Goal: Information Seeking & Learning: Learn about a topic

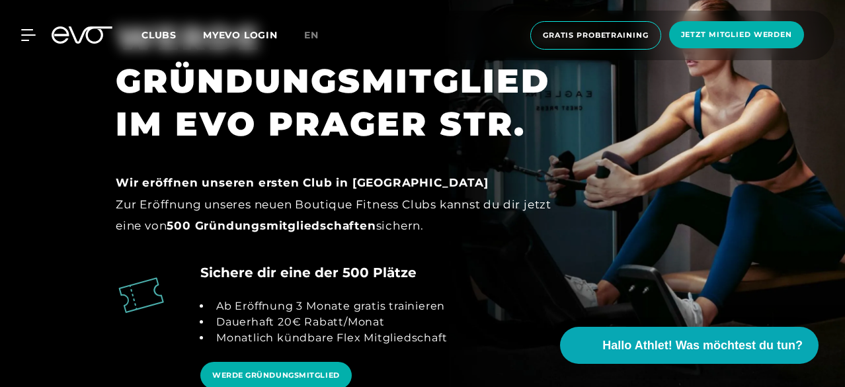
scroll to position [1076, 0]
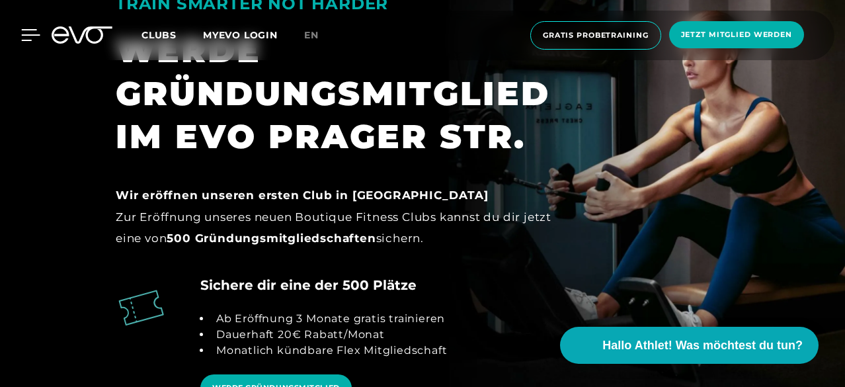
click at [29, 34] on icon at bounding box center [31, 35] width 19 height 11
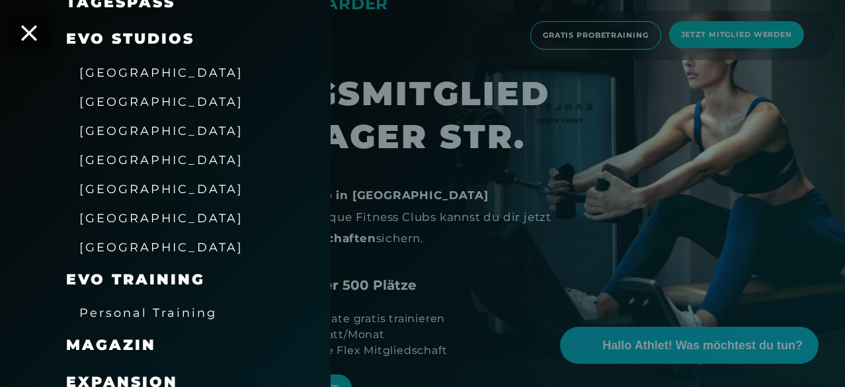
scroll to position [230, 0]
click at [129, 189] on span "[GEOGRAPHIC_DATA]" at bounding box center [161, 189] width 164 height 14
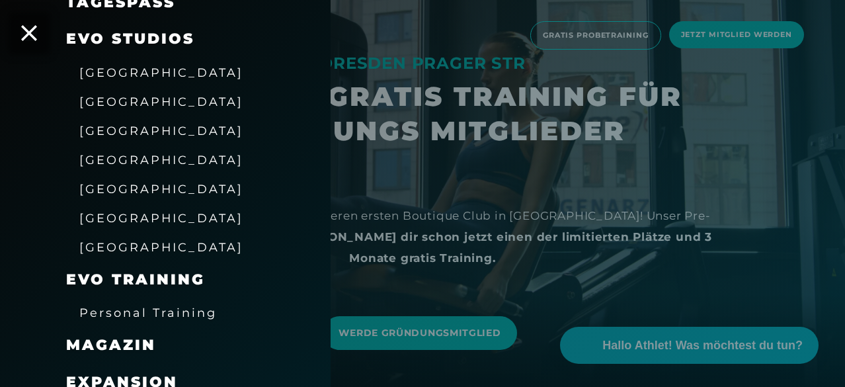
scroll to position [317, 0]
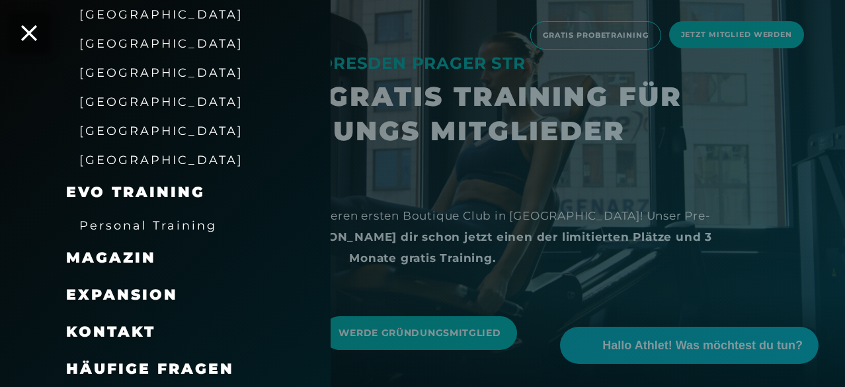
click at [523, 205] on div at bounding box center [422, 193] width 845 height 387
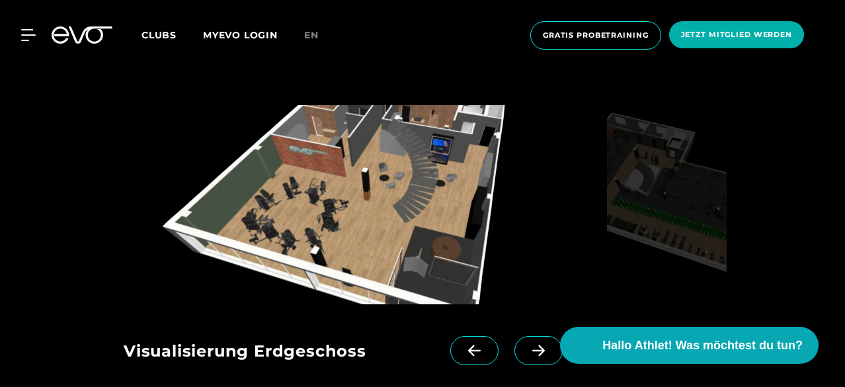
scroll to position [1849, 0]
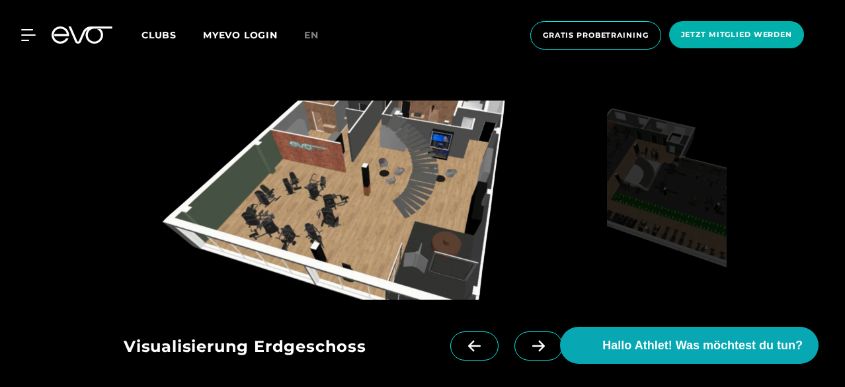
click at [407, 236] on img at bounding box center [363, 199] width 478 height 199
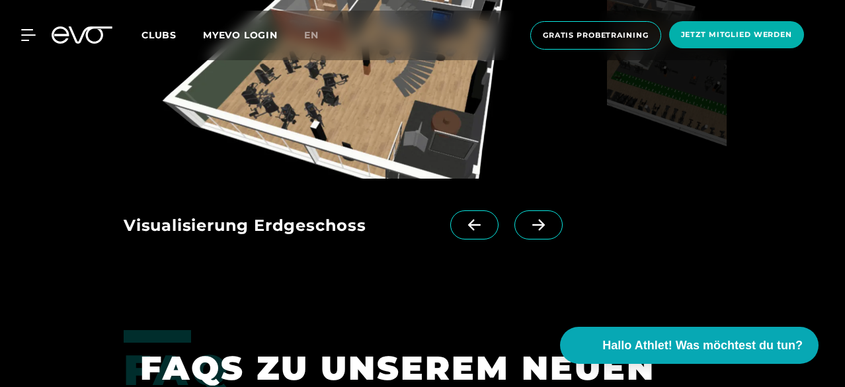
click at [525, 214] on span at bounding box center [538, 224] width 48 height 29
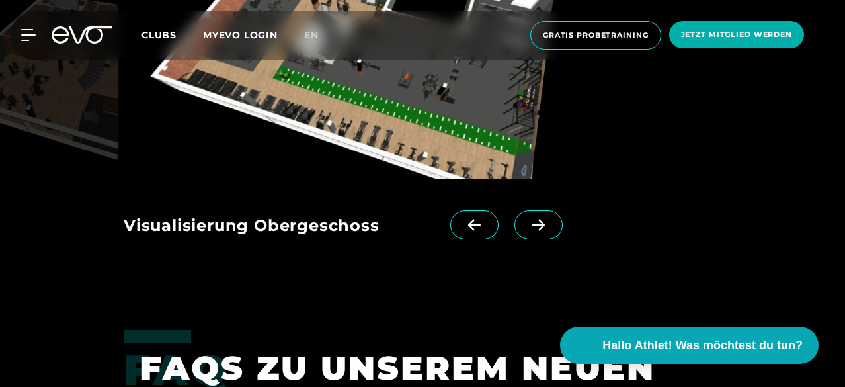
scroll to position [1872, 0]
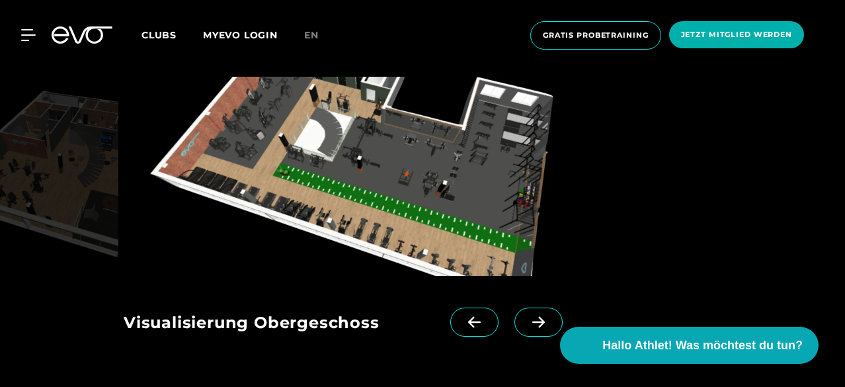
click at [465, 306] on div "Visualisierung Erdgeschoss Visualisierung Obergeschoss" at bounding box center [333, 318] width 418 height 85
click at [540, 310] on span at bounding box center [538, 321] width 48 height 29
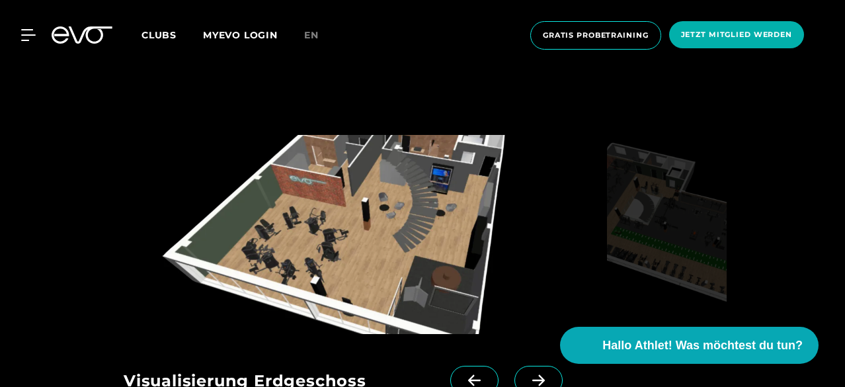
scroll to position [1890, 0]
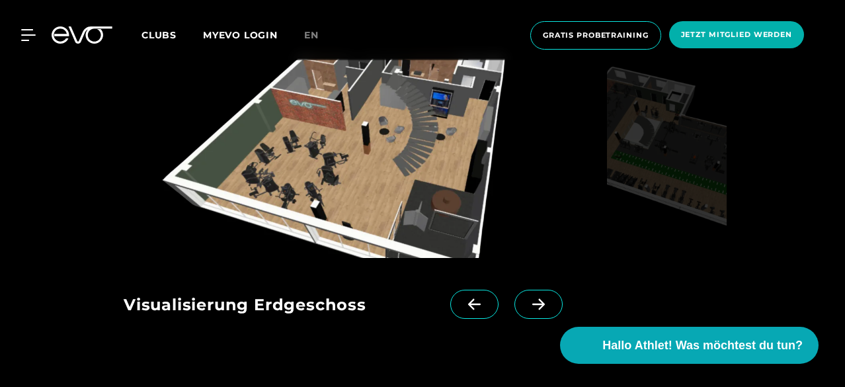
click at [532, 317] on span at bounding box center [538, 303] width 48 height 29
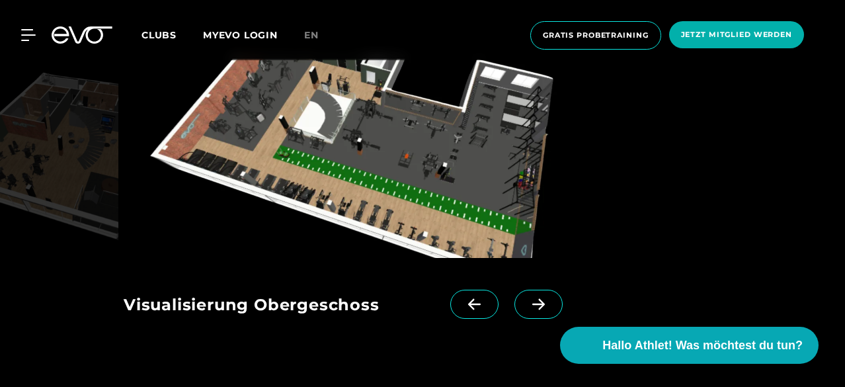
click at [532, 313] on span at bounding box center [538, 303] width 48 height 29
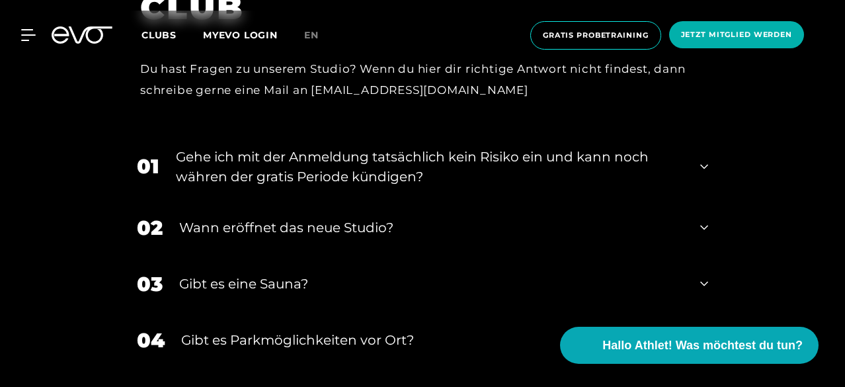
scroll to position [2374, 0]
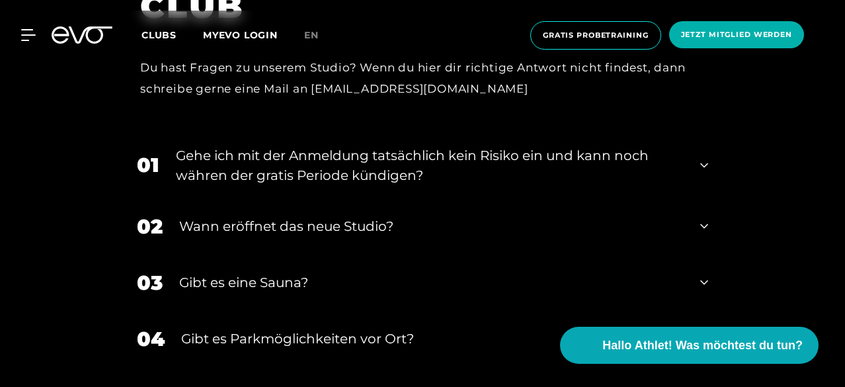
click at [426, 294] on div "03 Gibt es eine Sauna?" at bounding box center [422, 282] width 597 height 56
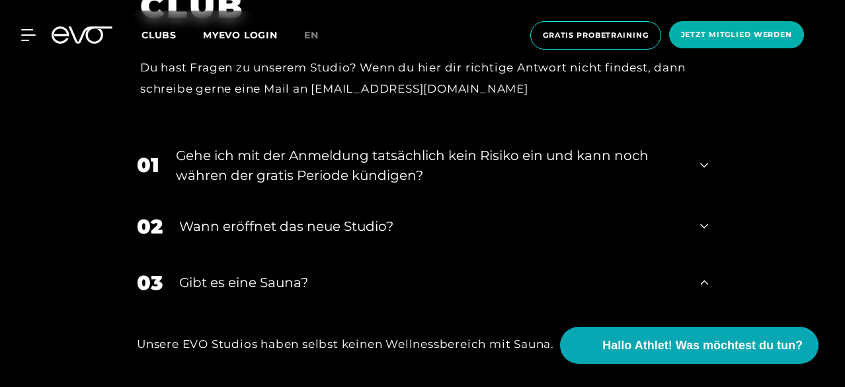
scroll to position [2492, 0]
